Goal: Task Accomplishment & Management: Manage account settings

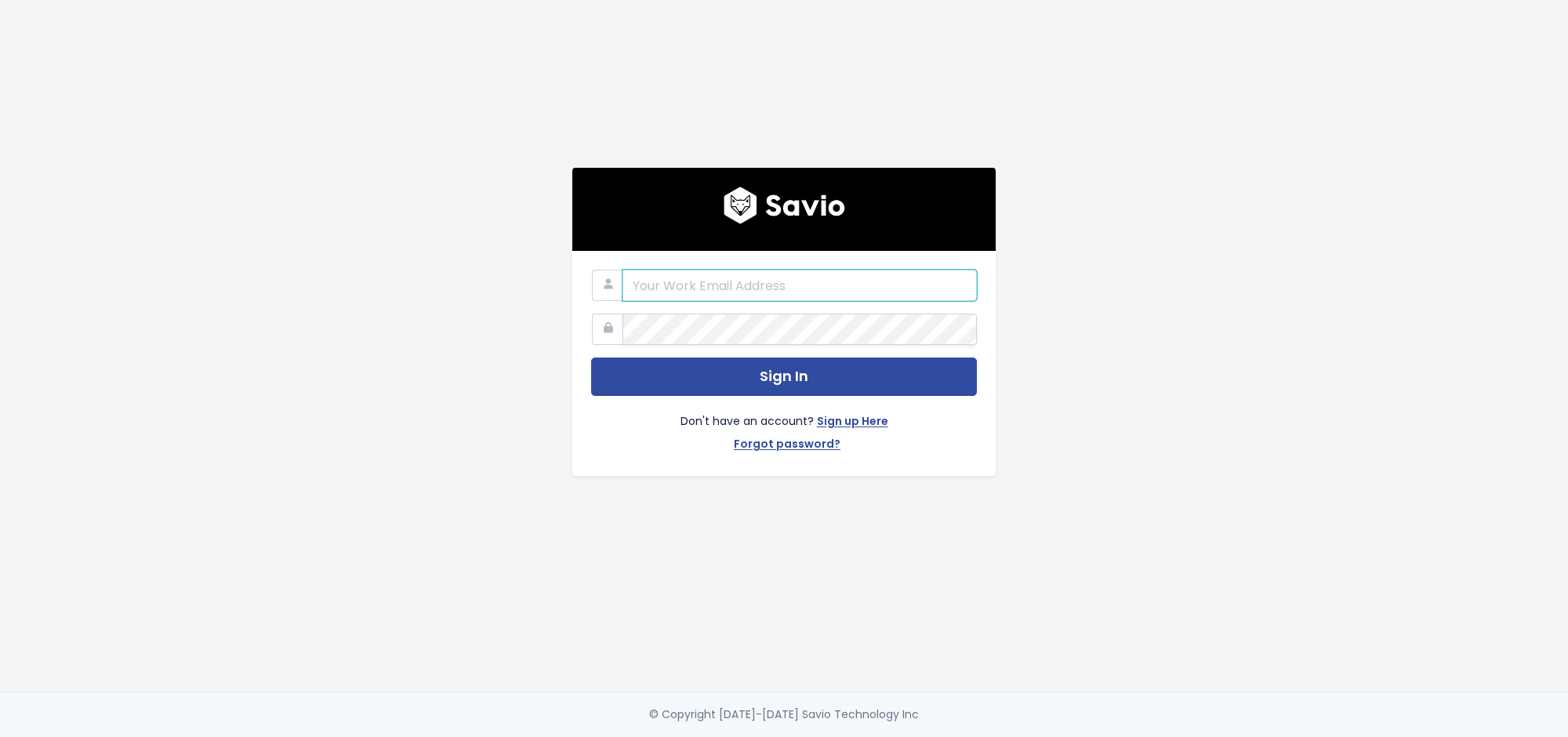
click at [701, 296] on input "email" at bounding box center [800, 285] width 355 height 31
type input "[PERSON_NAME][EMAIL_ADDRESS][DOMAIN_NAME]"
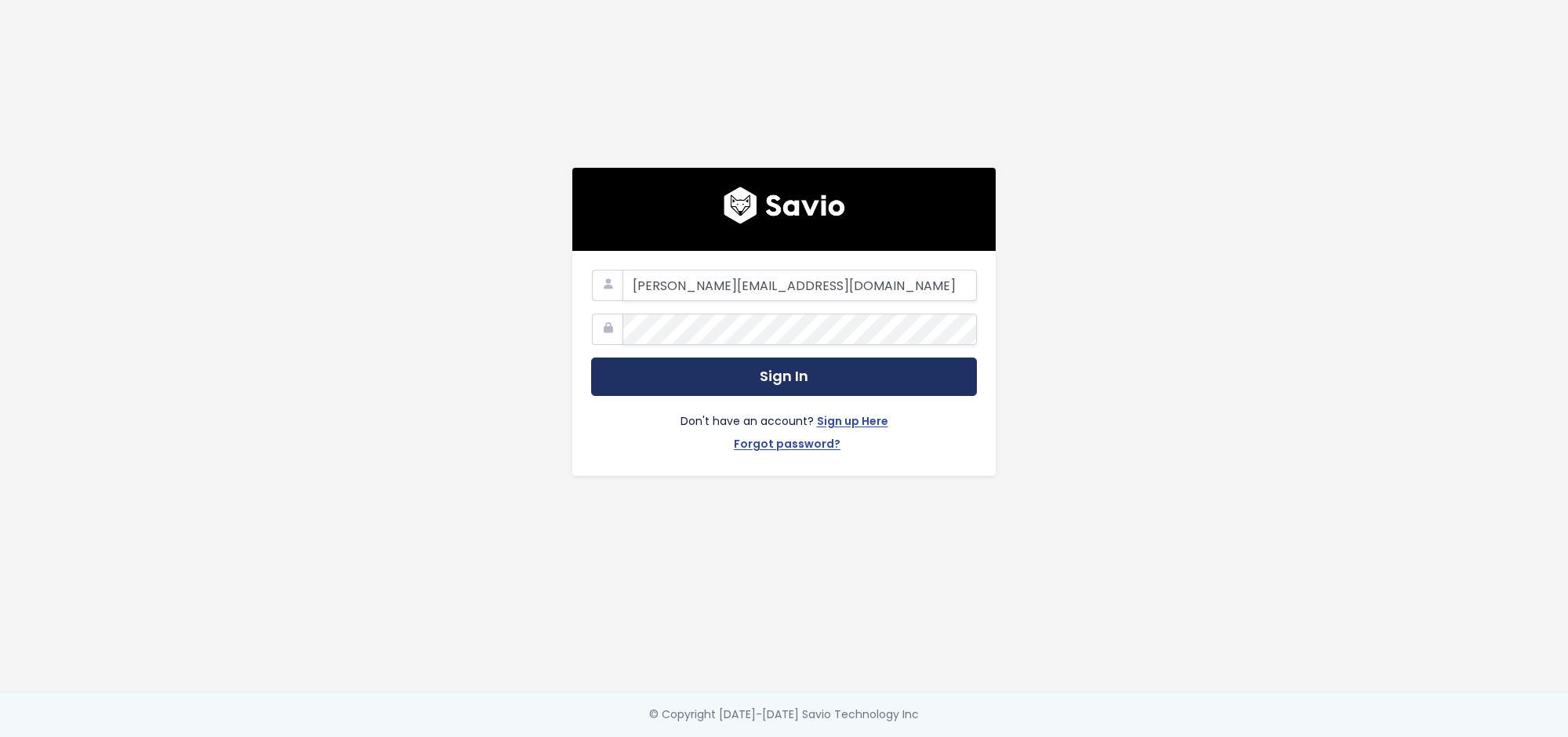
click at [723, 386] on button "Sign In" at bounding box center [784, 377] width 386 height 38
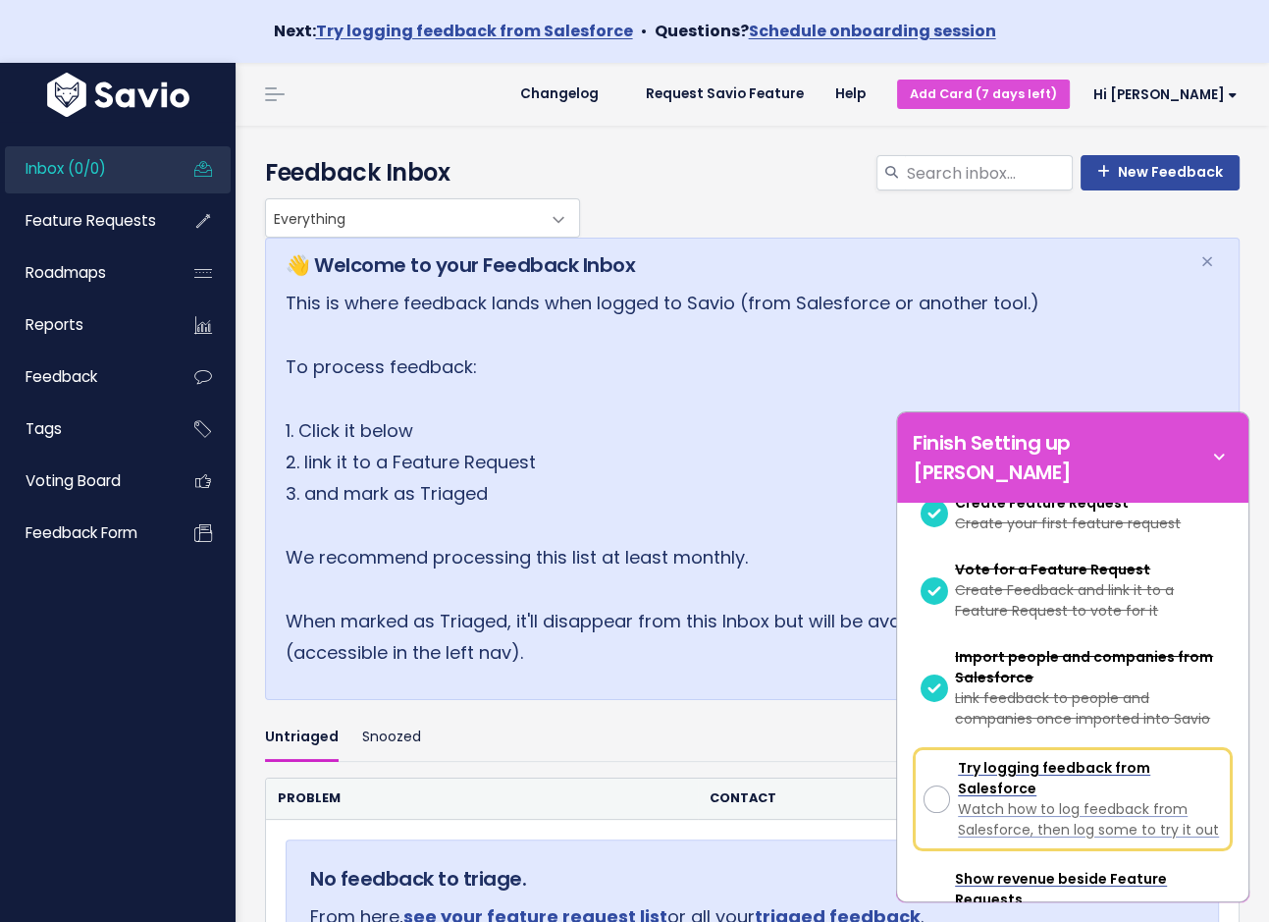
scroll to position [329, 0]
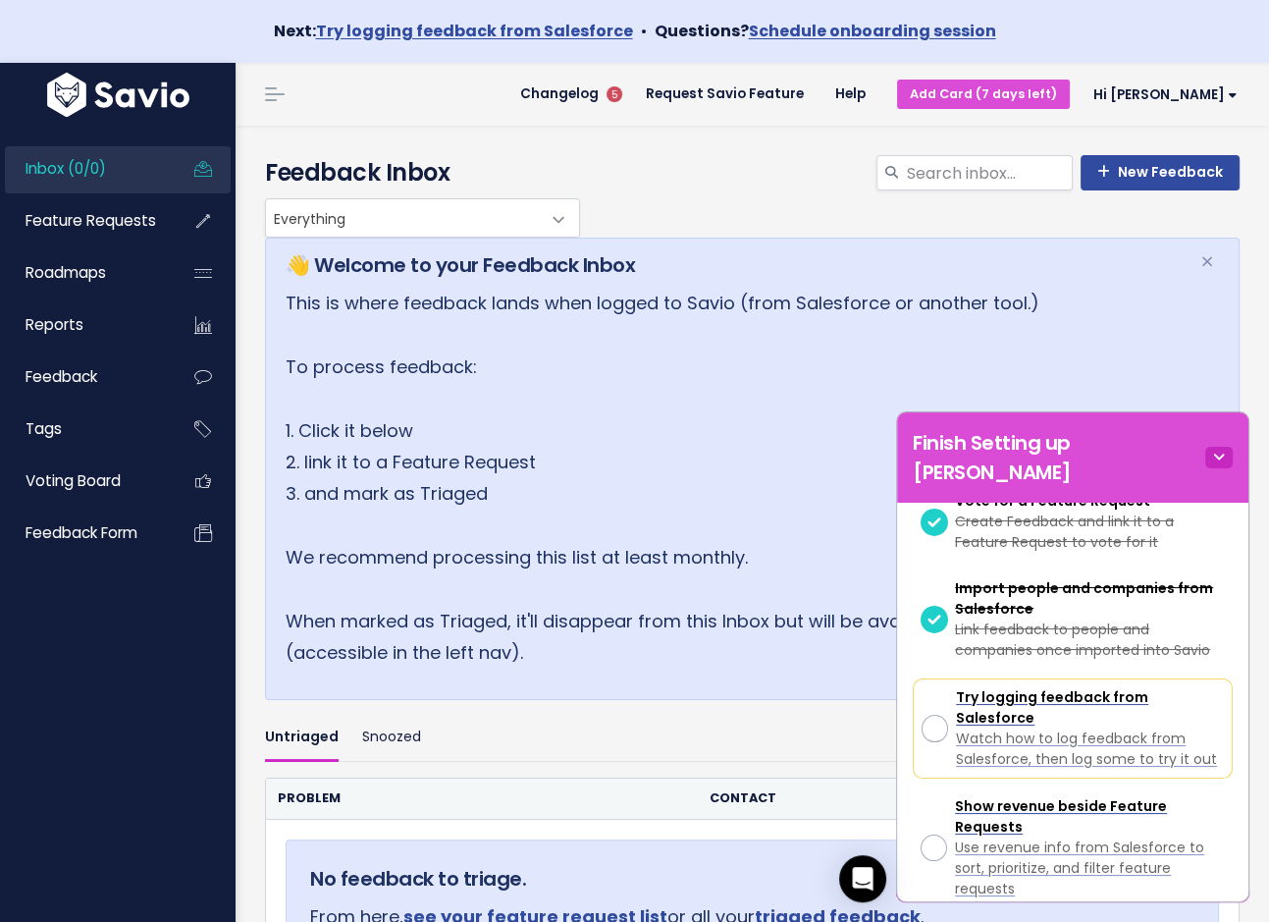
click at [1217, 447] on icon at bounding box center [1218, 458] width 27 height 22
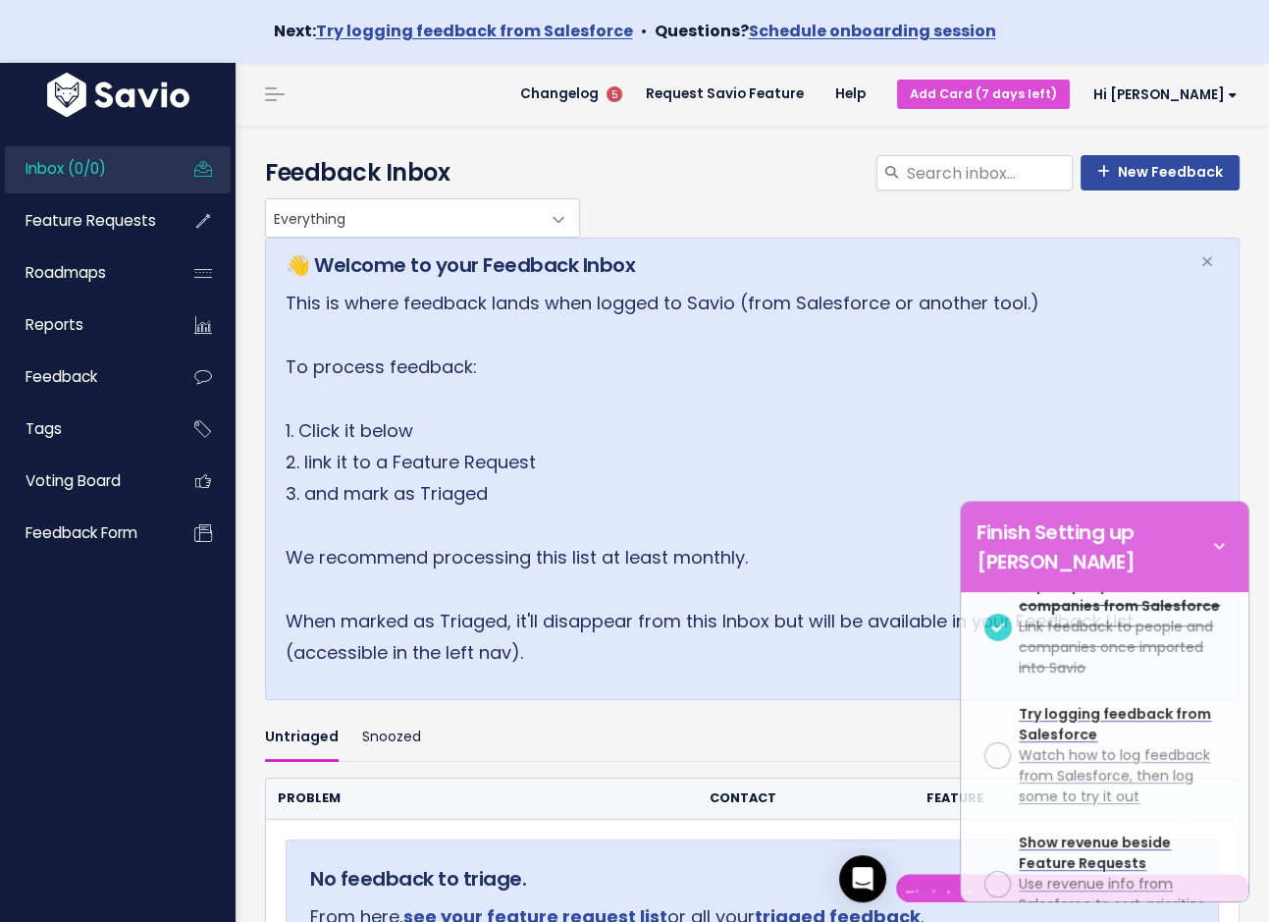
scroll to position [957, 0]
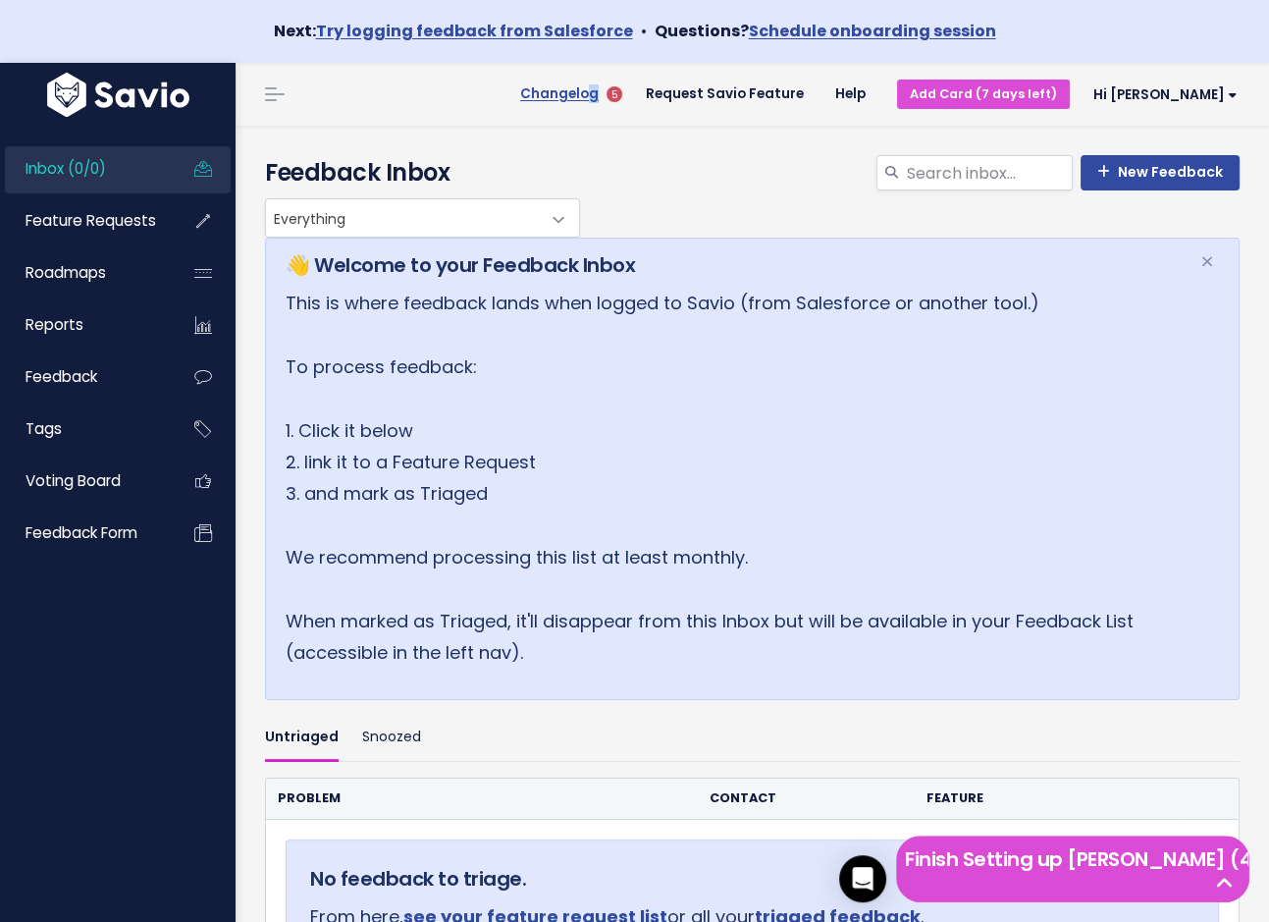
click at [599, 87] on span "Changelog" at bounding box center [559, 94] width 79 height 14
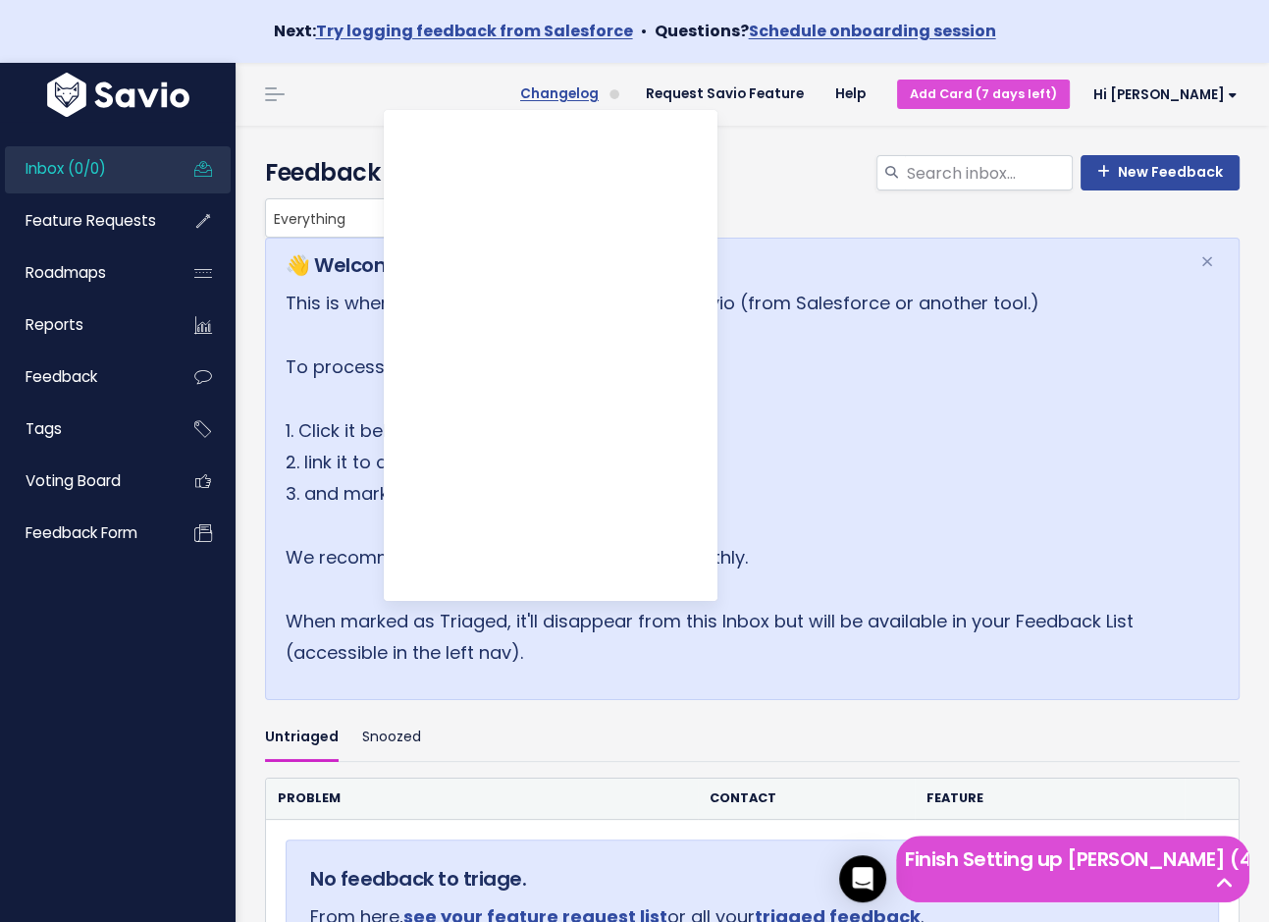
click at [599, 88] on span "Changelog" at bounding box center [559, 94] width 79 height 14
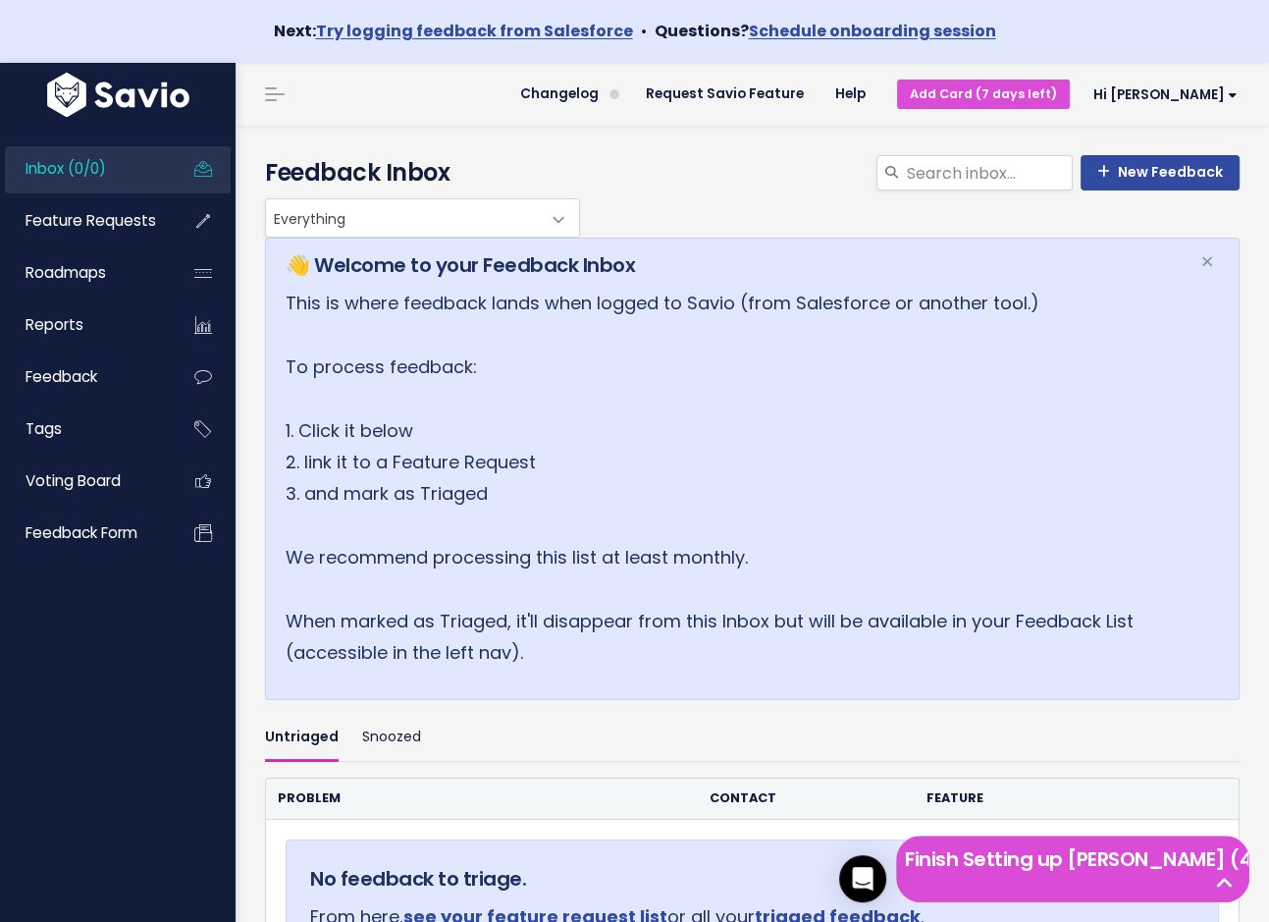
click at [816, 170] on h4 "Feedback Inbox" at bounding box center [752, 172] width 975 height 35
